Goal: Information Seeking & Learning: Learn about a topic

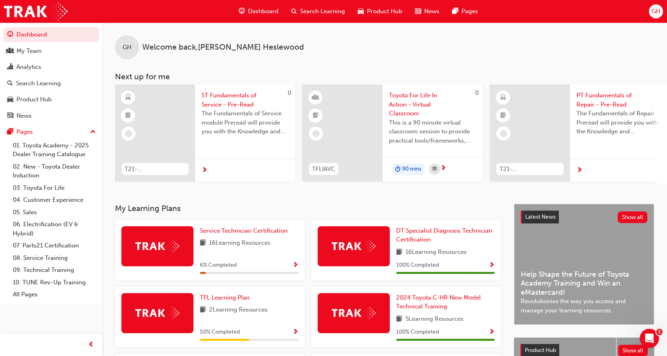
click at [328, 9] on span "Search Learning" at bounding box center [322, 11] width 45 height 9
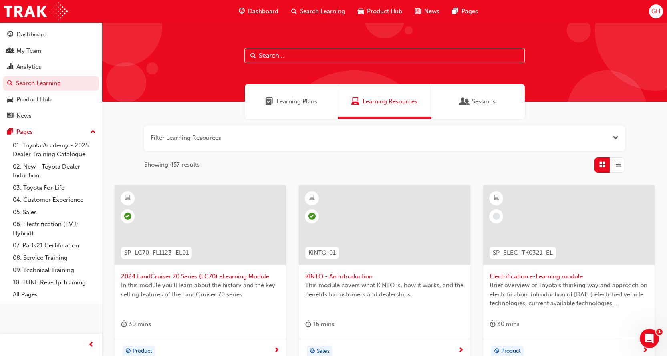
click at [316, 58] on input "text" at bounding box center [384, 55] width 280 height 15
type input "gr86"
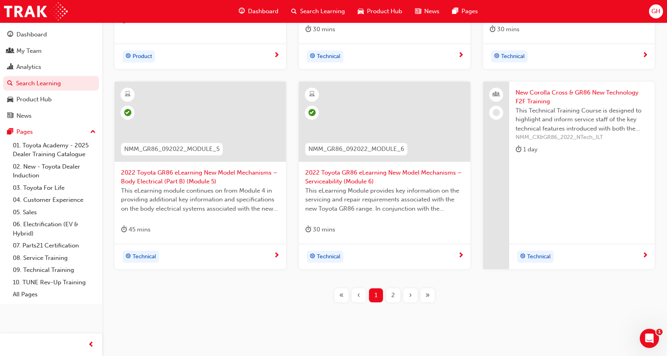
scroll to position [315, 0]
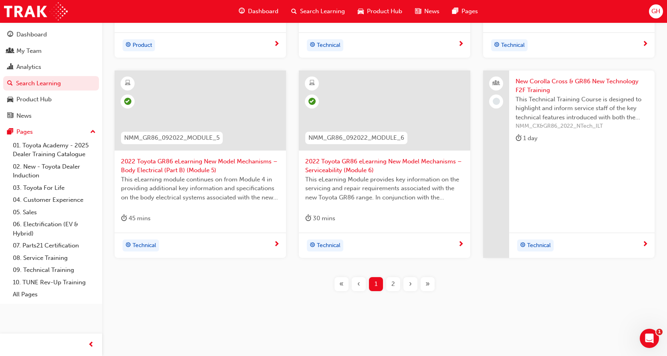
click at [393, 286] on span "2" at bounding box center [393, 284] width 4 height 9
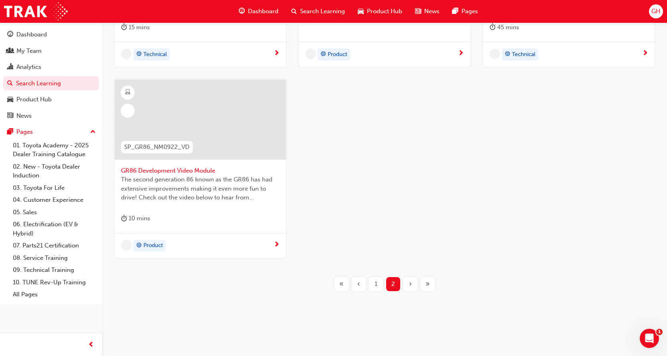
scroll to position [306, 0]
click at [377, 283] on span "1" at bounding box center [375, 284] width 3 height 9
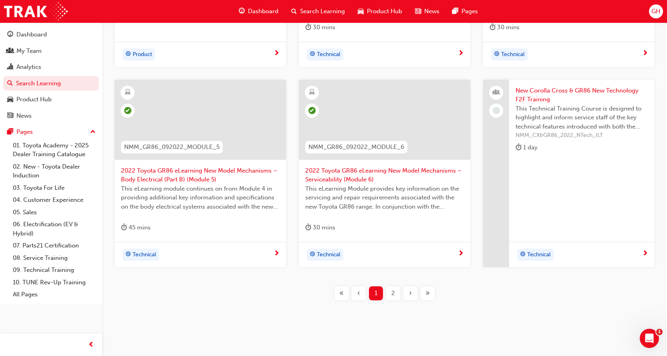
click at [176, 126] on div at bounding box center [200, 120] width 171 height 80
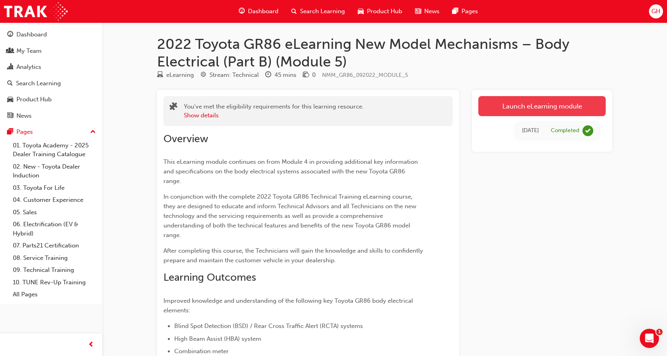
click at [543, 110] on link "Launch eLearning module" at bounding box center [541, 106] width 127 height 20
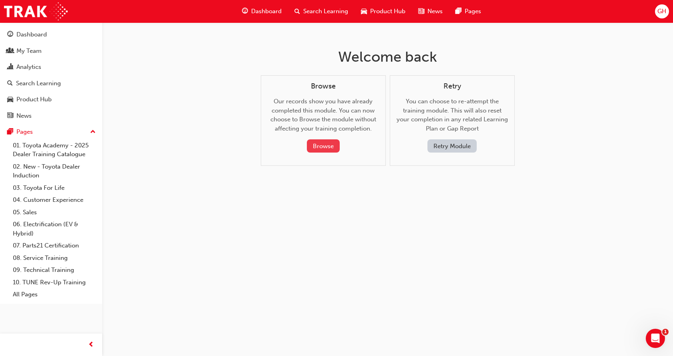
click at [317, 144] on button "Browse" at bounding box center [323, 145] width 33 height 13
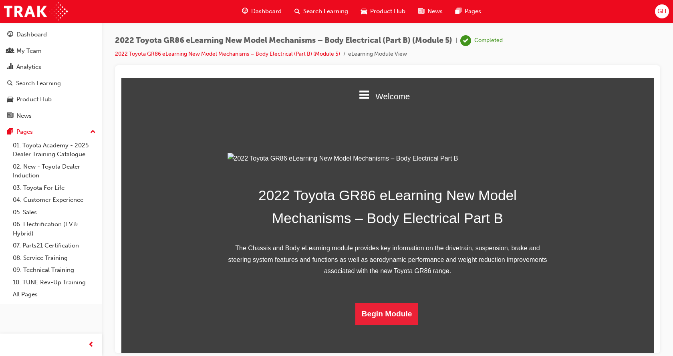
scroll to position [141, 0]
click at [396, 325] on button "Begin Module" at bounding box center [386, 313] width 63 height 22
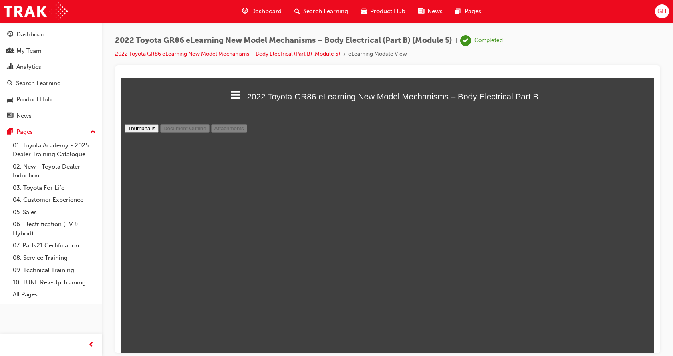
scroll to position [3248, 0]
type input "19"
